Goal: Task Accomplishment & Management: Use online tool/utility

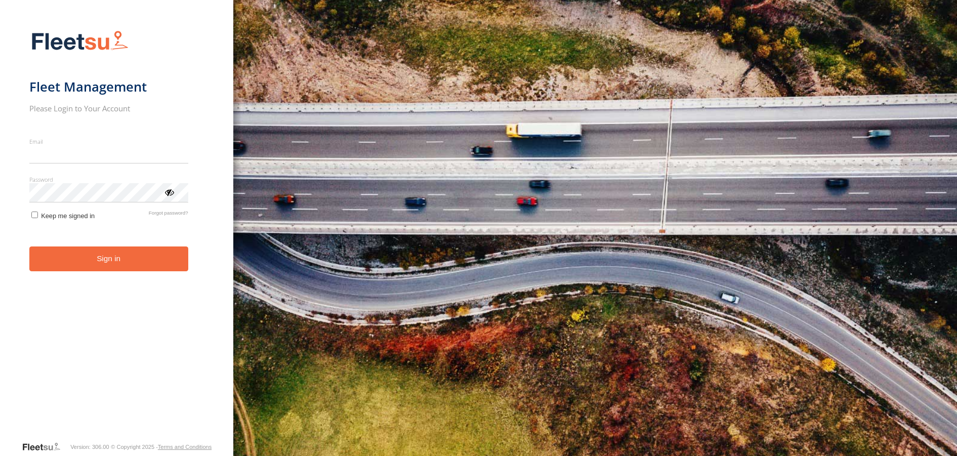
type input "**********"
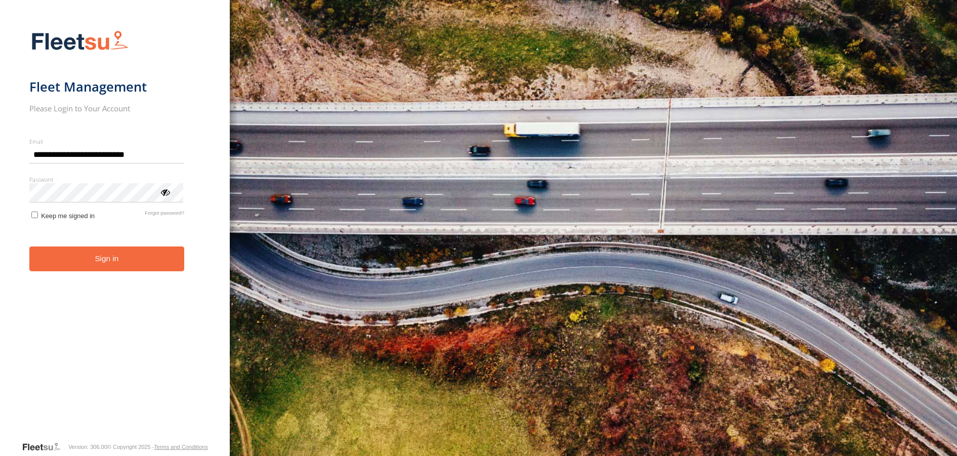
click at [115, 273] on form "**********" at bounding box center [115, 232] width 172 height 417
click at [106, 260] on button "Sign in" at bounding box center [106, 258] width 155 height 25
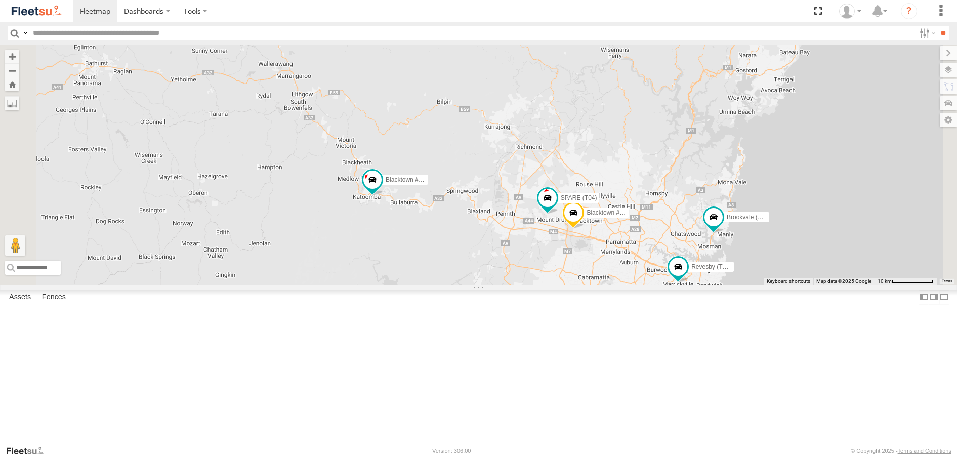
click at [725, 179] on div "Brookvale (T10 - [PERSON_NAME]) Rural (T08 - [PERSON_NAME]) Blacktown #1 (T09 -…" at bounding box center [478, 165] width 957 height 240
